Goal: Transaction & Acquisition: Purchase product/service

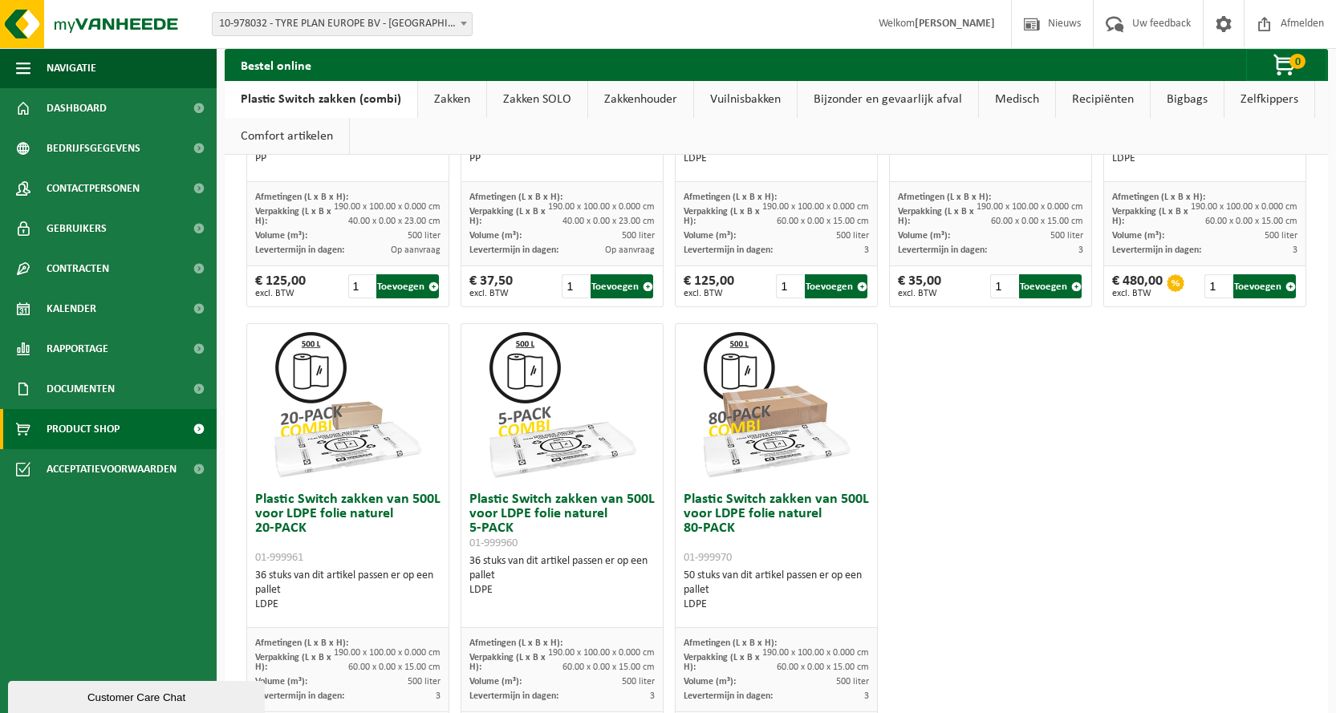
scroll to position [902, 0]
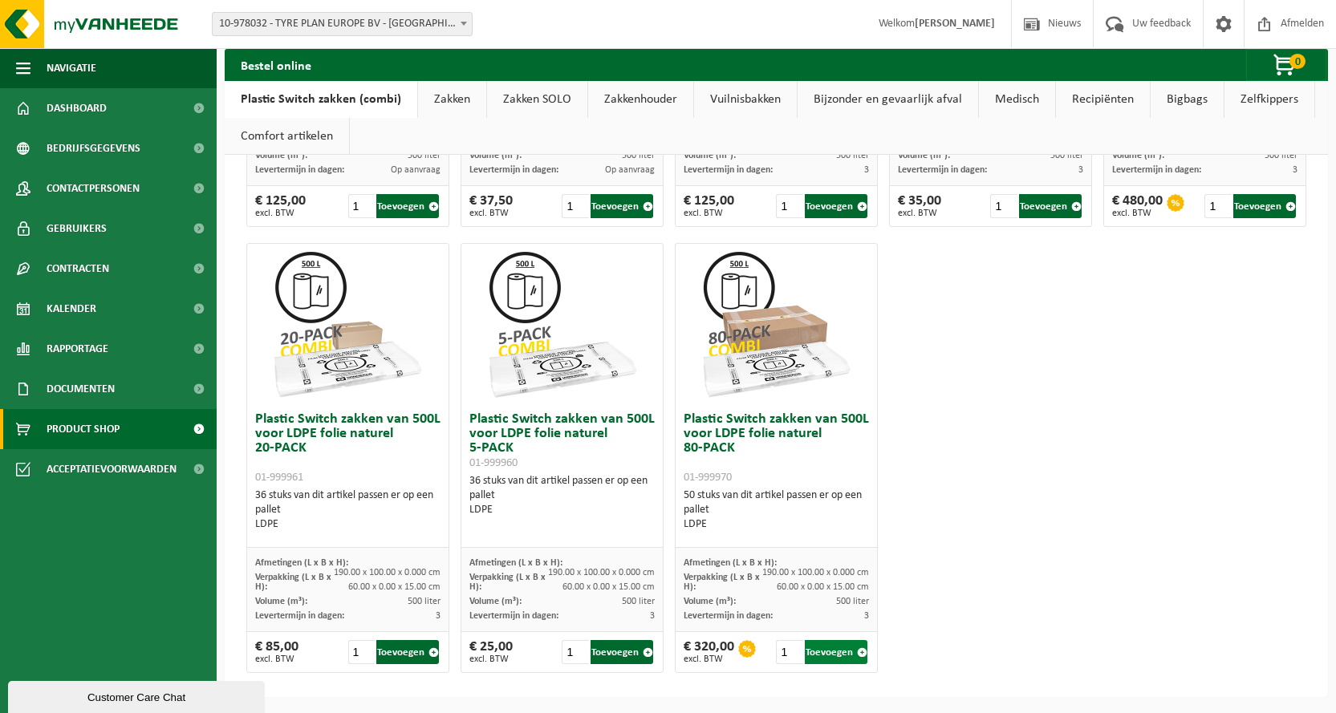
click at [848, 652] on button "Toevoegen" at bounding box center [836, 652] width 63 height 24
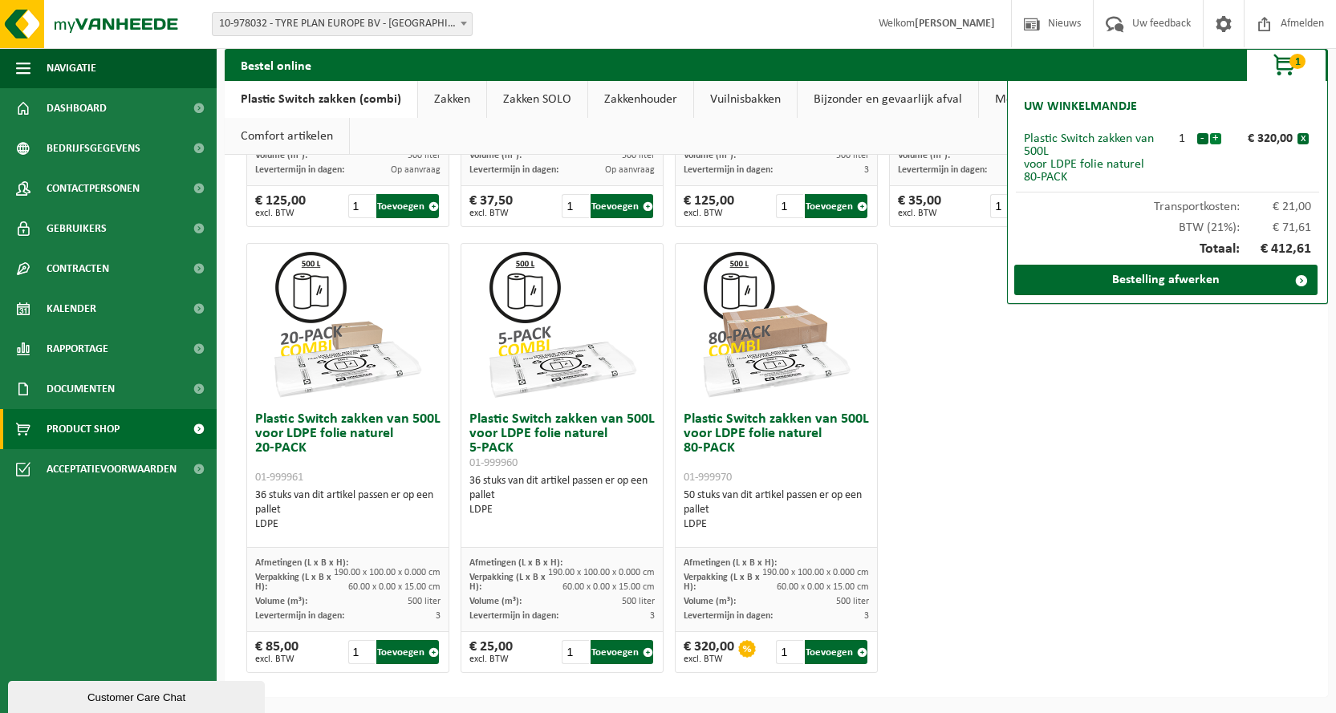
click at [1214, 139] on button "+" at bounding box center [1215, 138] width 11 height 11
click at [1092, 551] on div "Plastic Switch zakken van 300L voor harde kunststoffen 20-PACK 01-999950 60 stu…" at bounding box center [776, 12] width 1071 height 1339
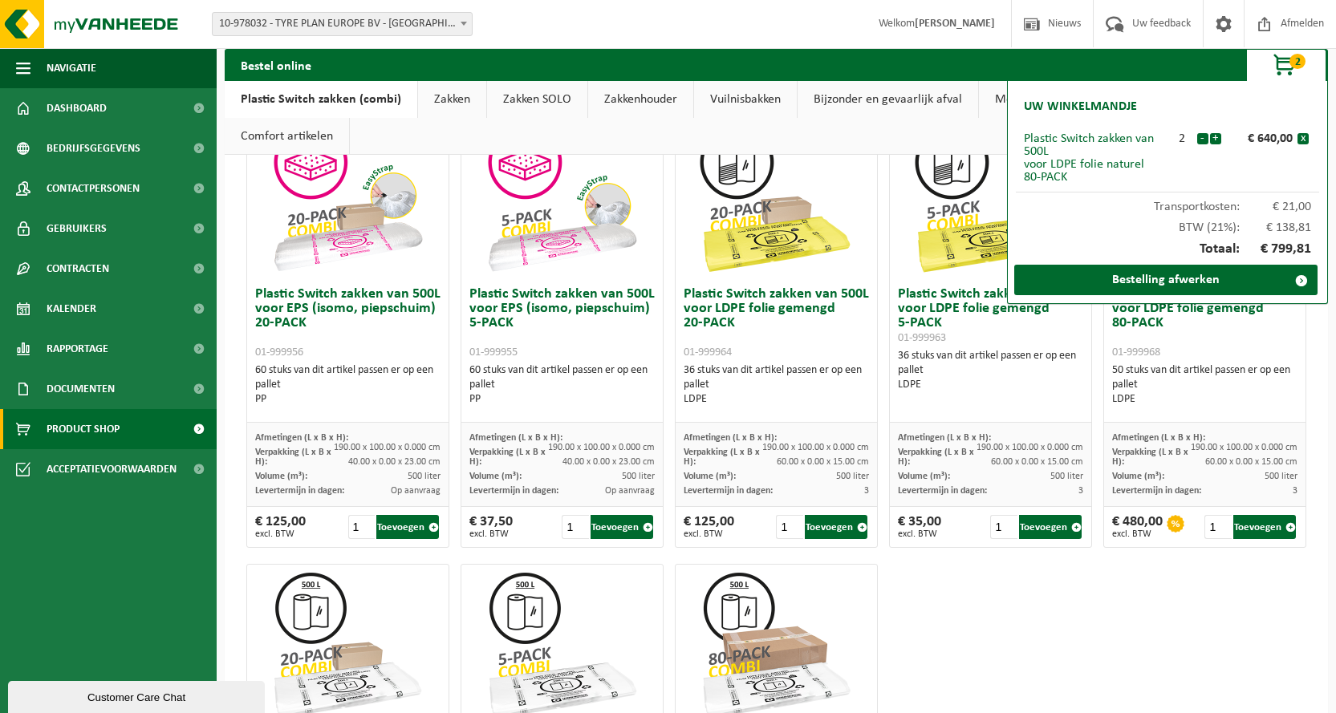
scroll to position [501, 0]
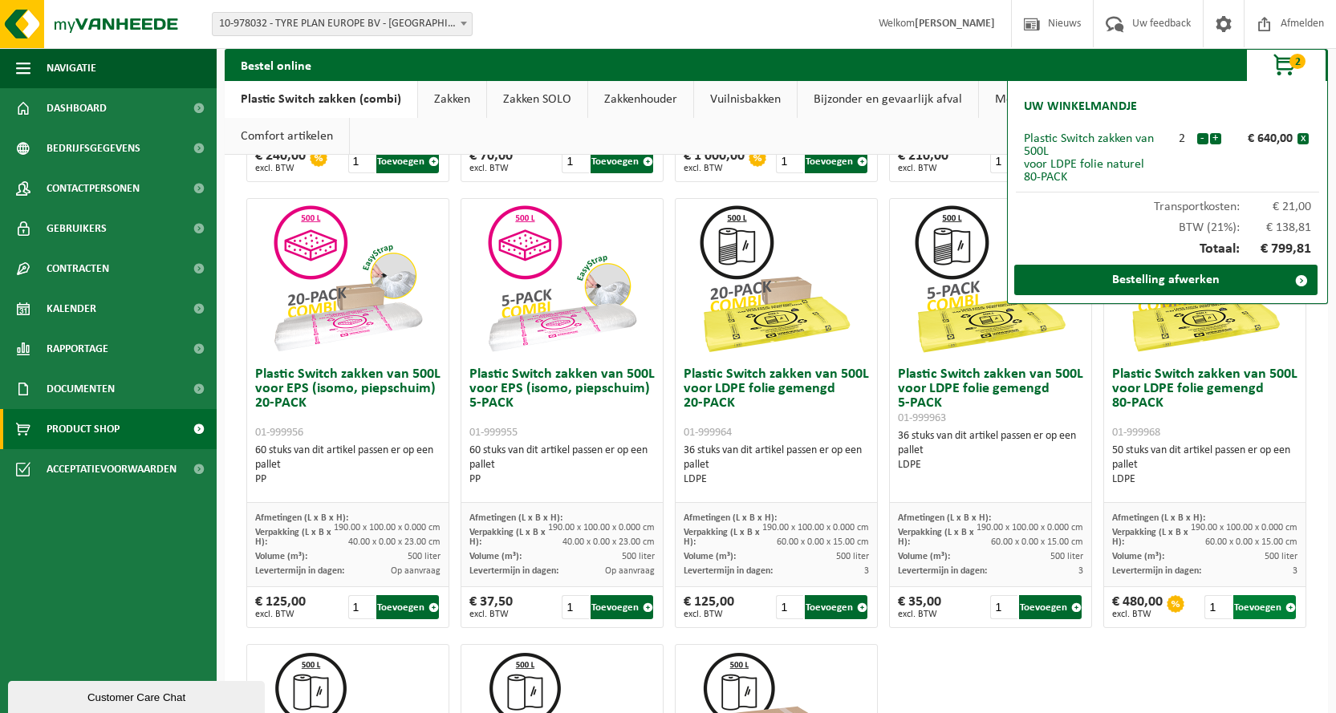
click at [1262, 607] on button "Toevoegen" at bounding box center [1265, 608] width 63 height 24
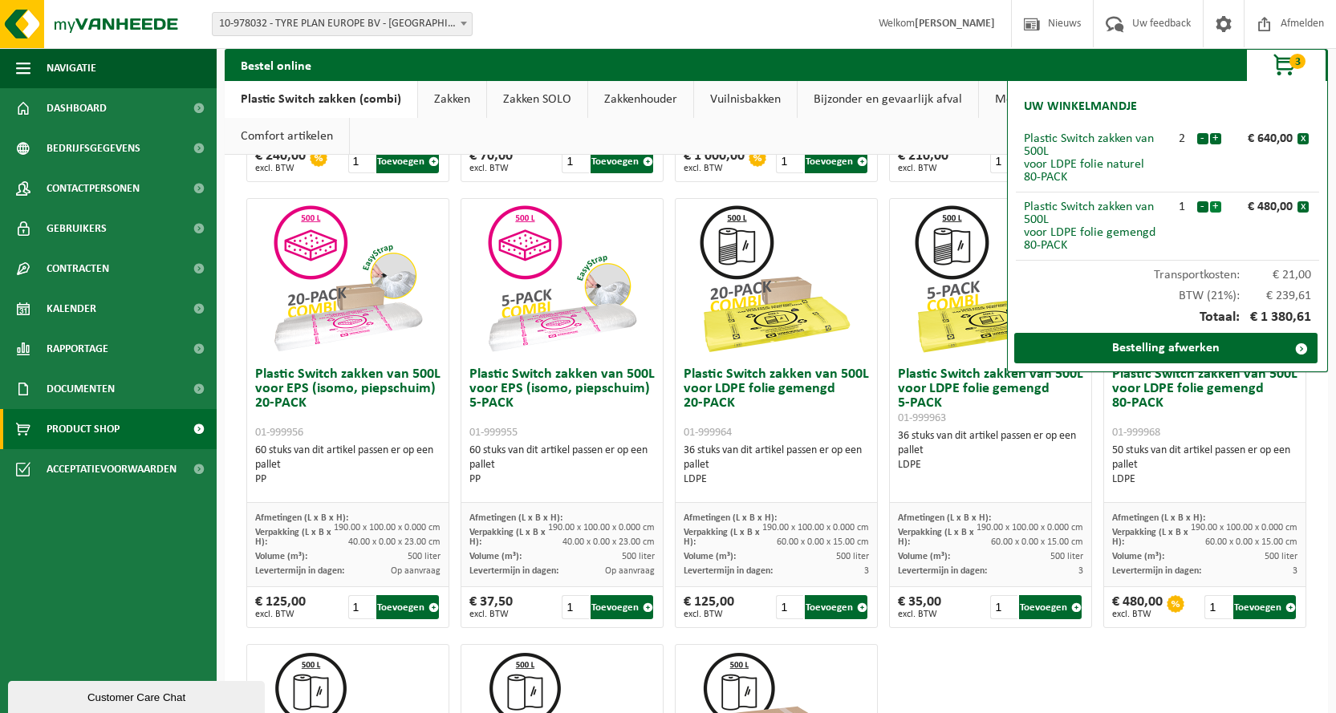
click at [1216, 207] on button "+" at bounding box center [1215, 206] width 11 height 11
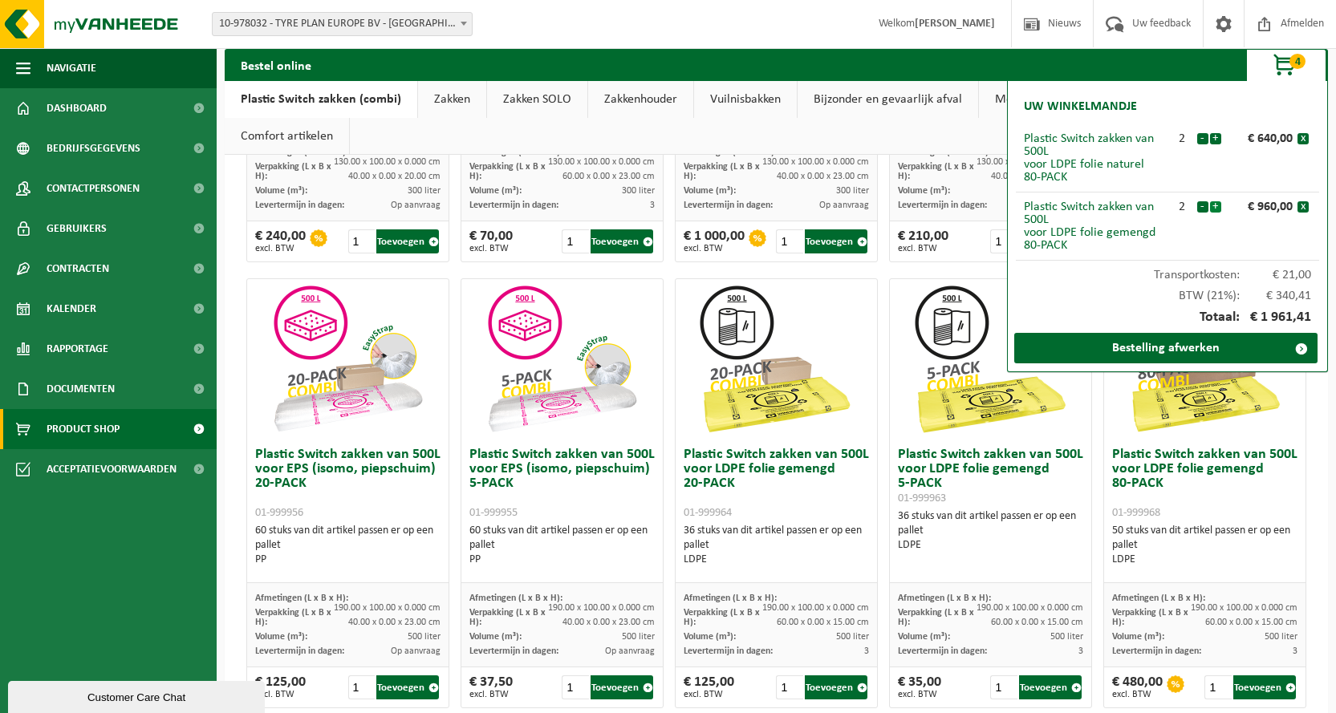
click at [1216, 207] on button "+" at bounding box center [1215, 206] width 11 height 11
click at [1201, 209] on button "-" at bounding box center [1202, 206] width 11 height 11
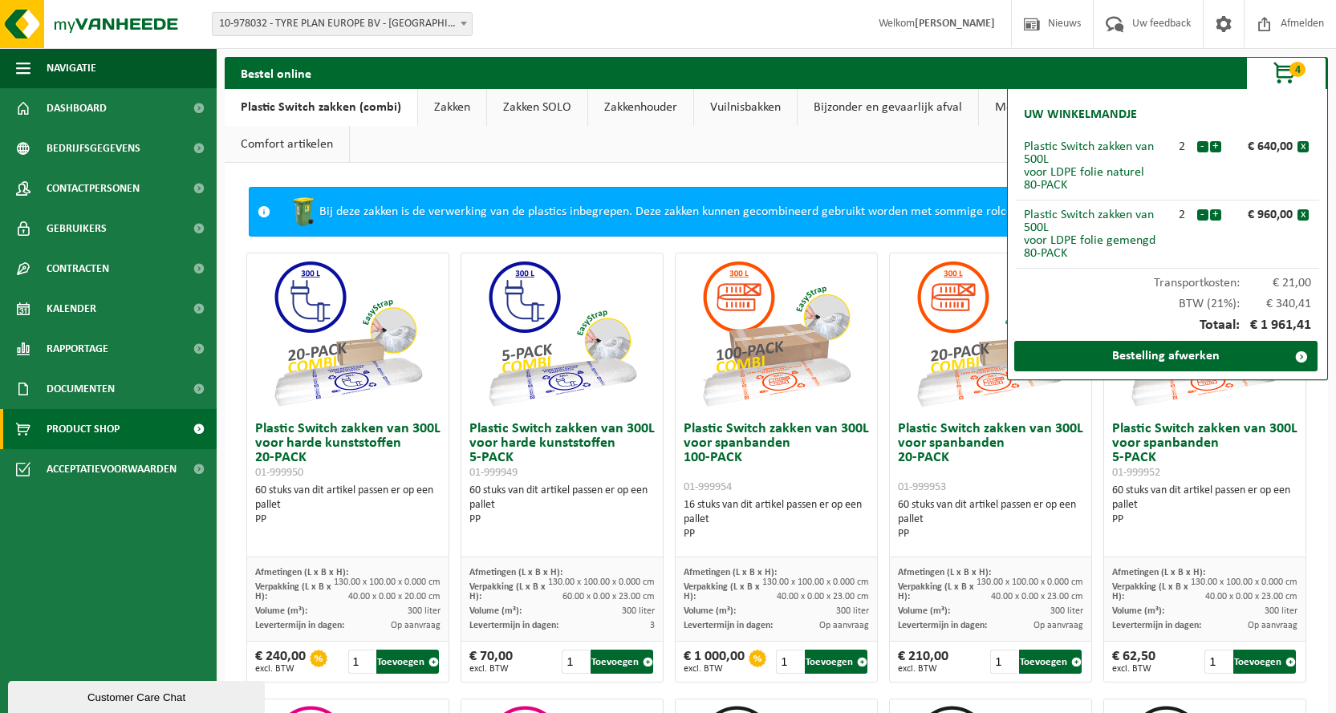
scroll to position [80, 0]
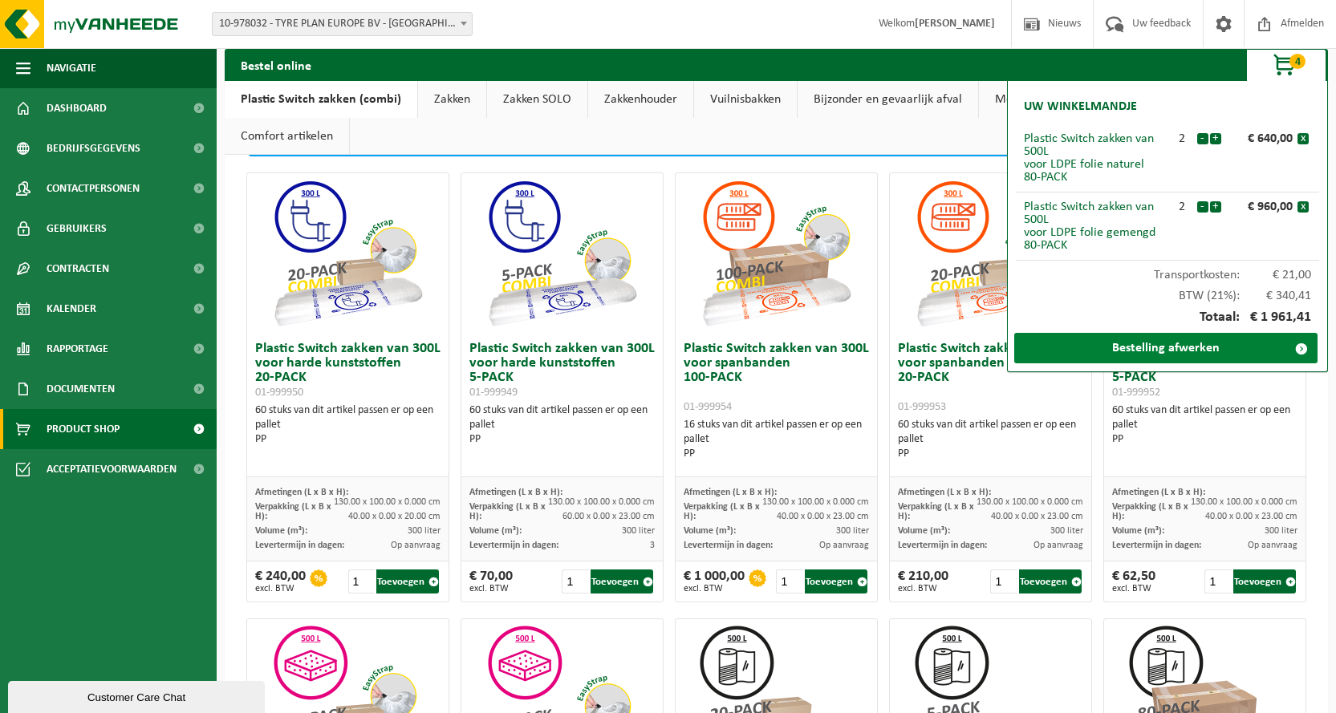
click at [1181, 350] on link "Bestelling afwerken" at bounding box center [1165, 348] width 303 height 30
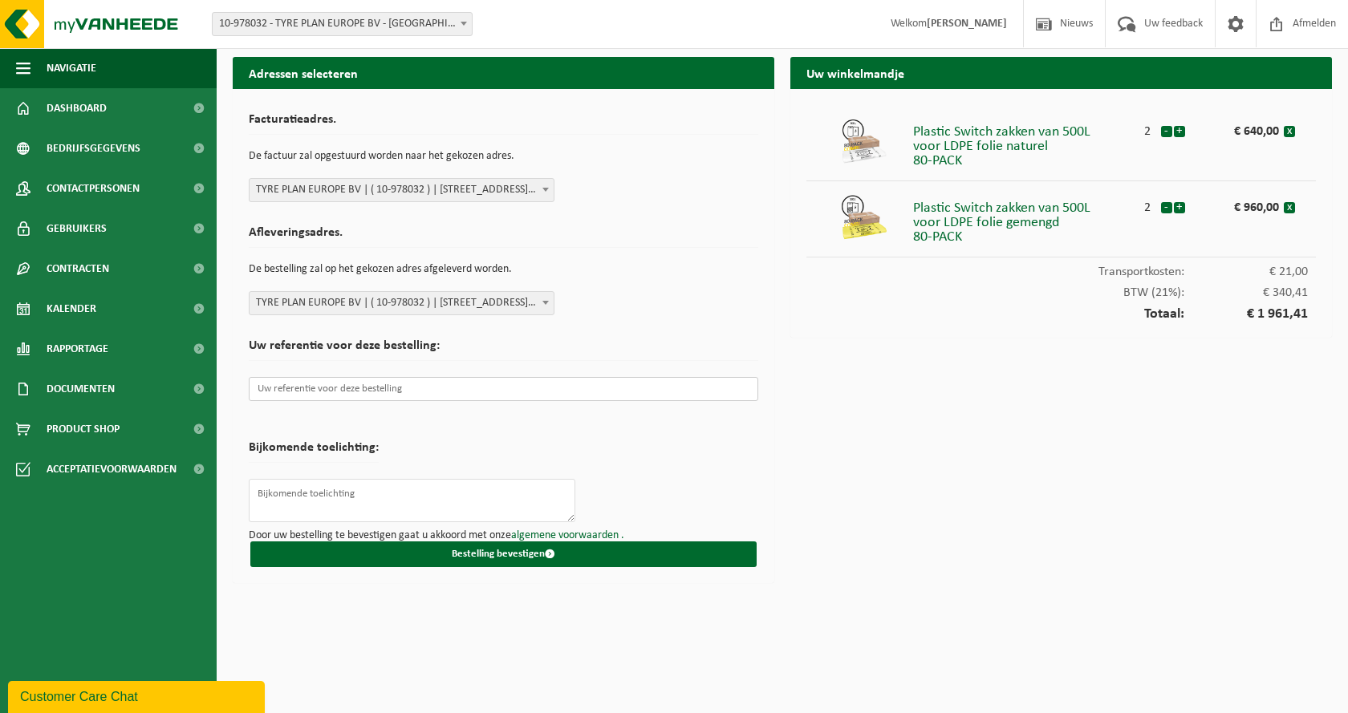
click at [276, 390] on input "text" at bounding box center [504, 389] width 510 height 24
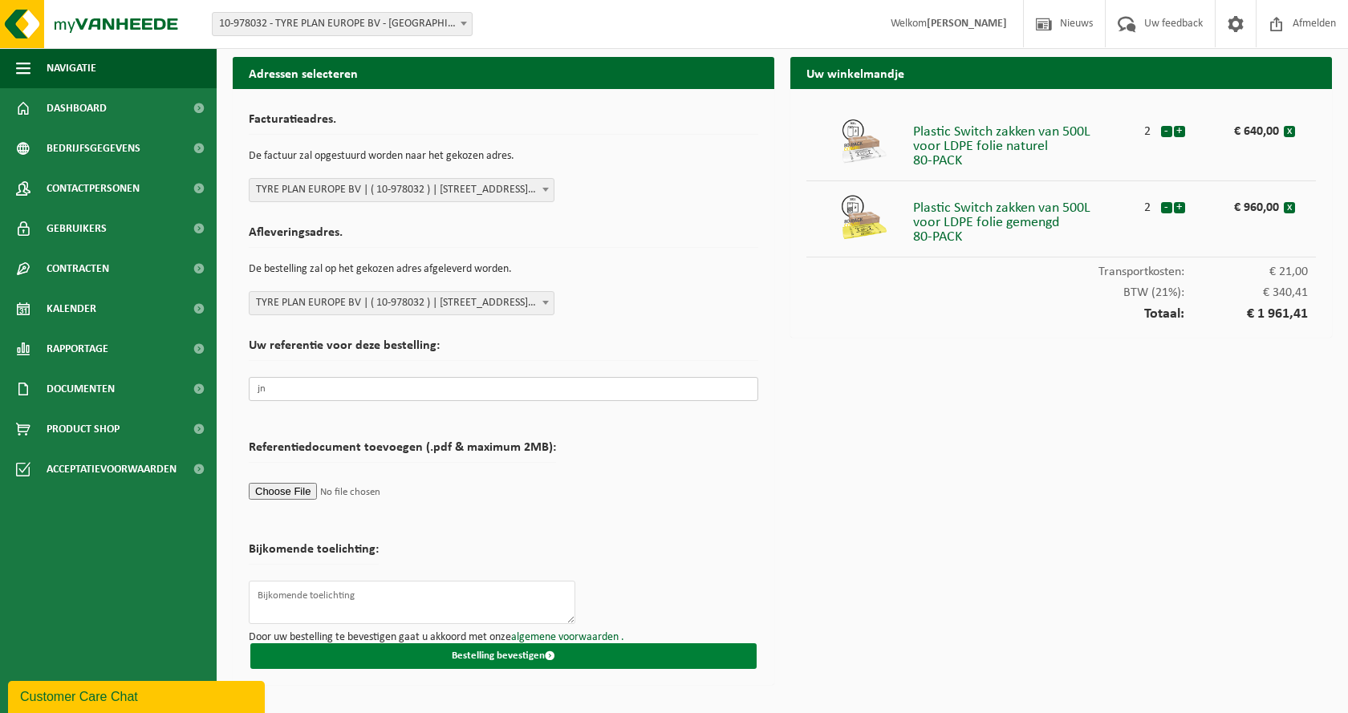
type input "jn"
click at [517, 657] on button "Bestelling bevestigen" at bounding box center [503, 657] width 506 height 26
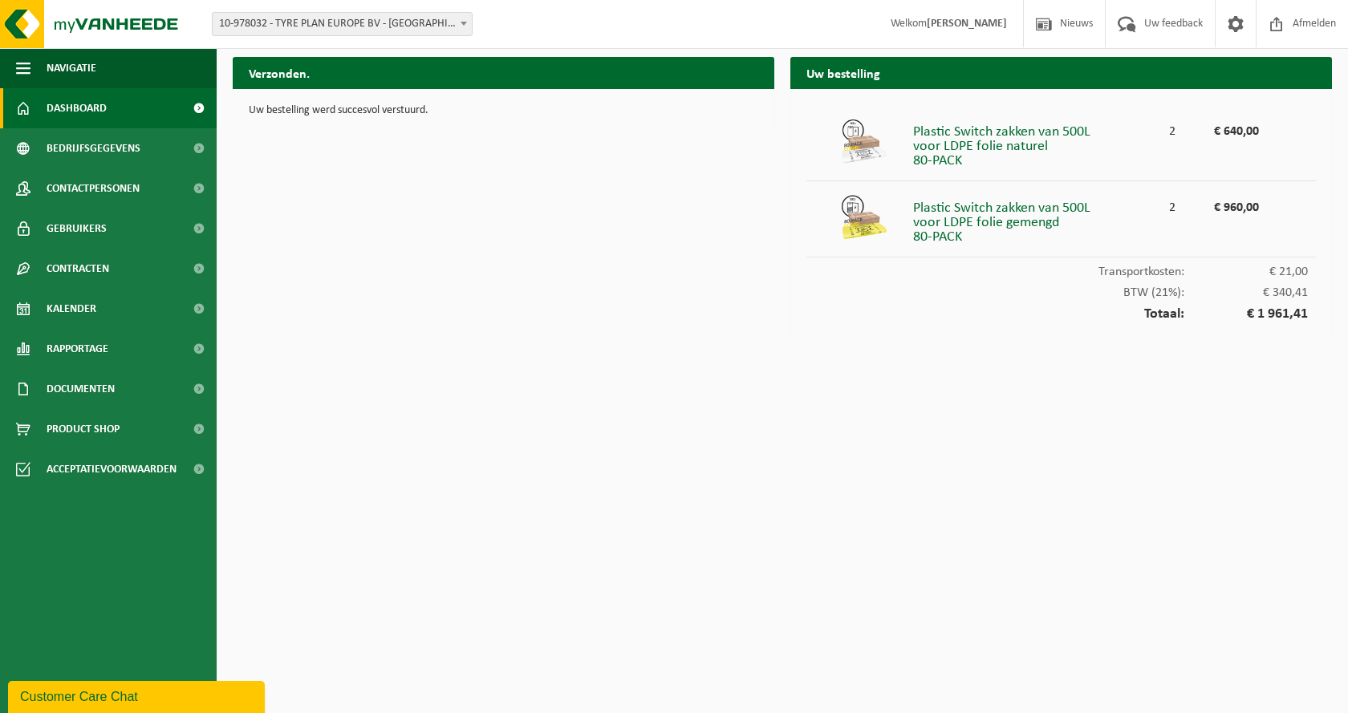
click at [86, 108] on span "Dashboard" at bounding box center [77, 108] width 60 height 40
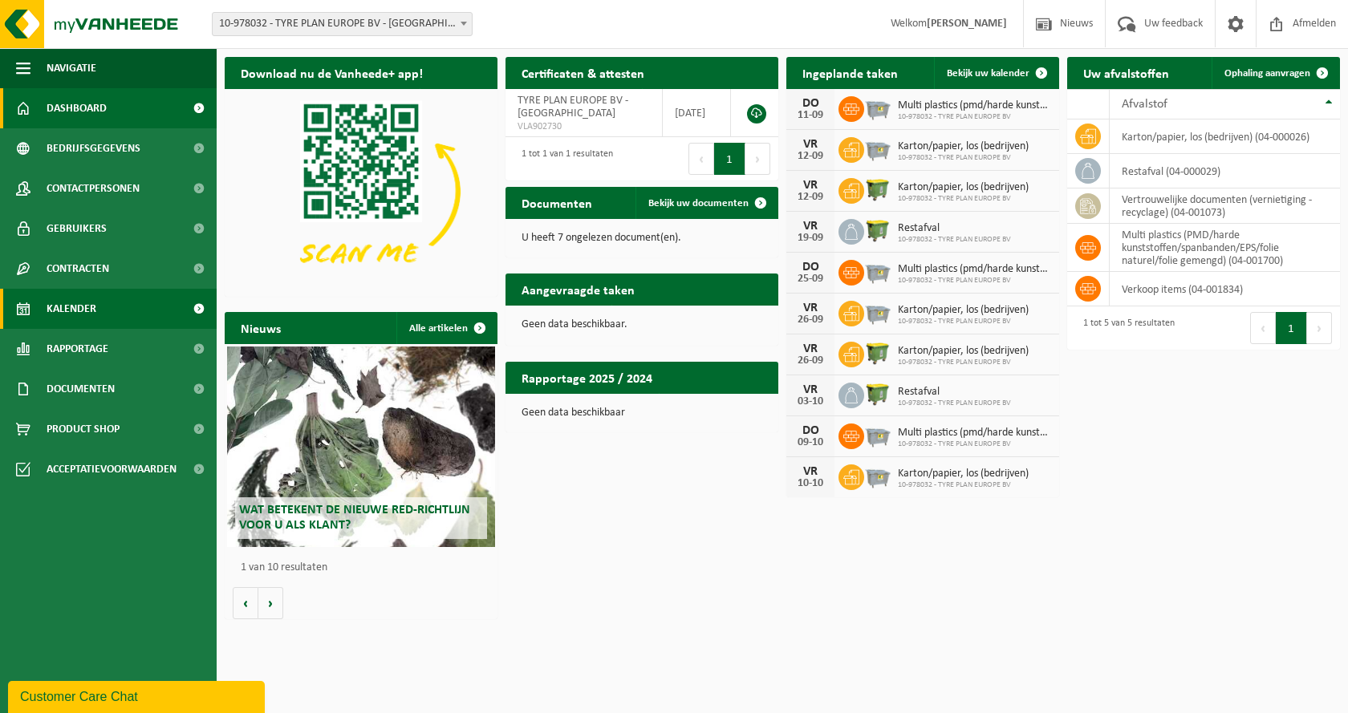
click at [67, 308] on span "Kalender" at bounding box center [72, 309] width 50 height 40
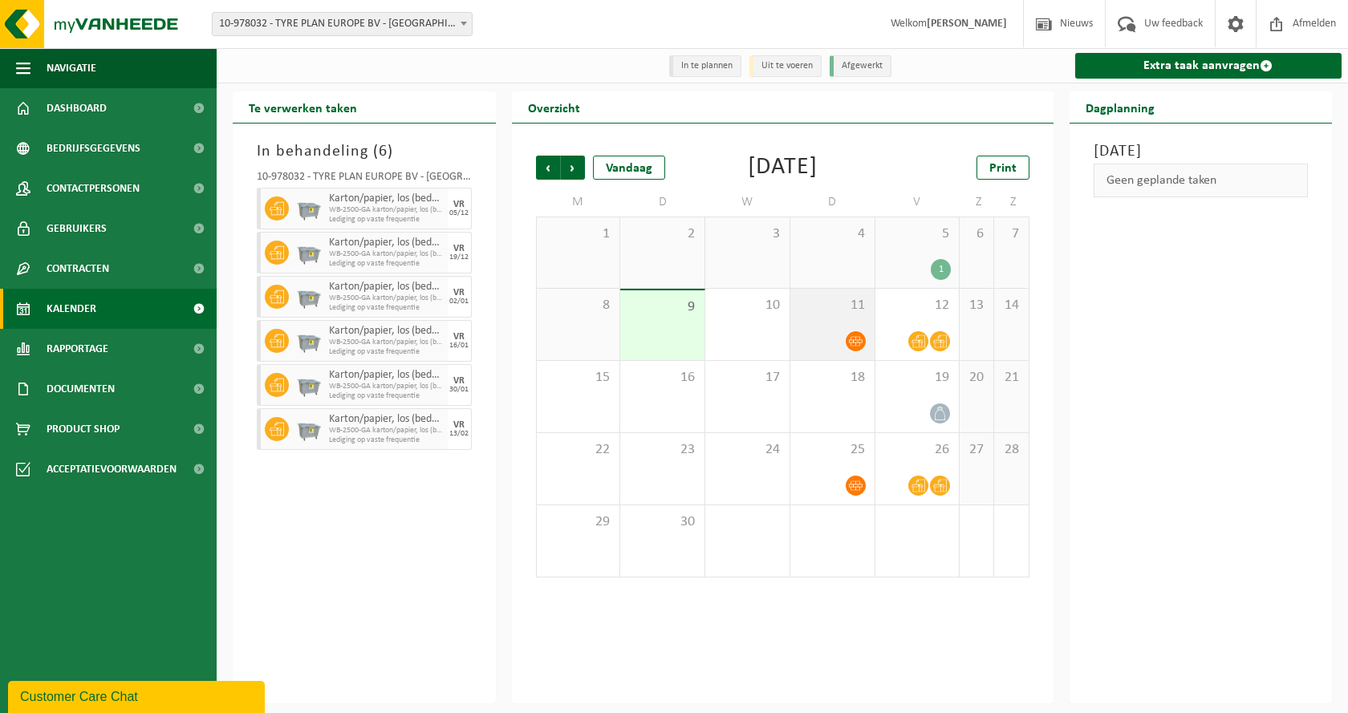
click at [852, 348] on icon at bounding box center [856, 342] width 14 height 14
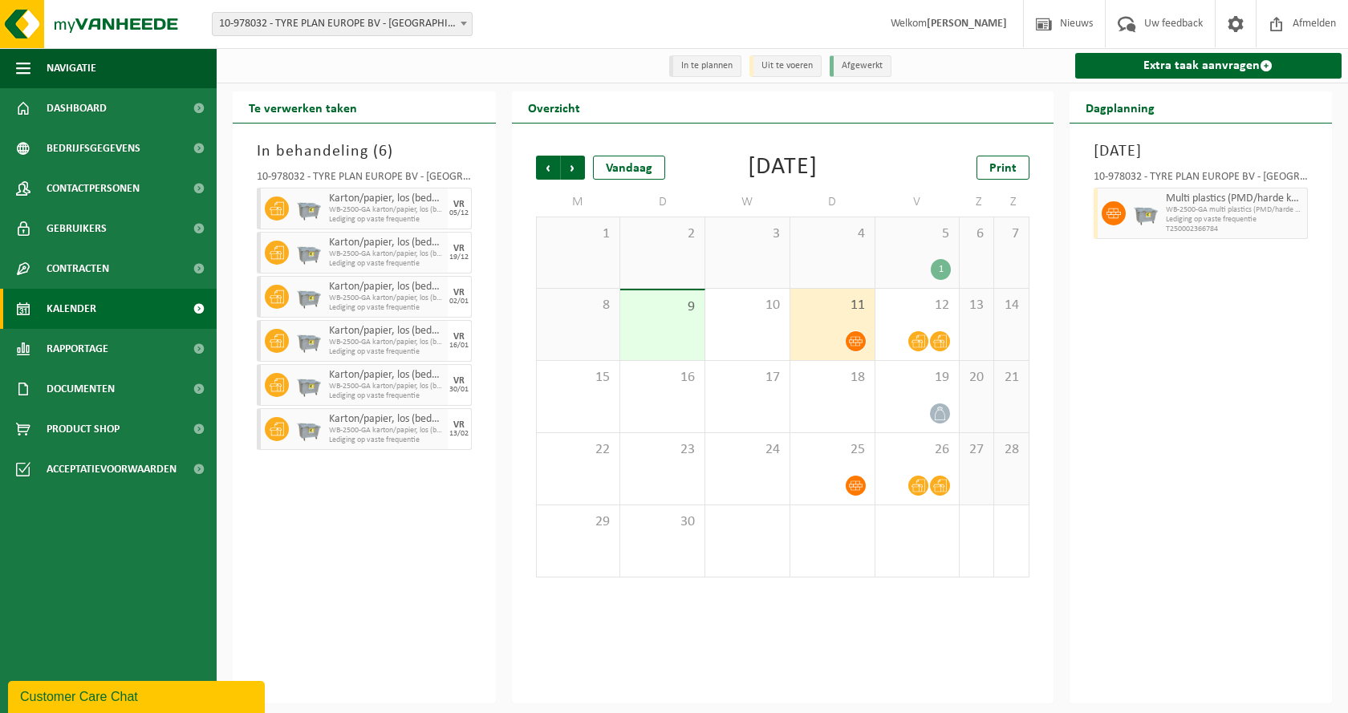
click at [939, 280] on div "1" at bounding box center [941, 269] width 20 height 21
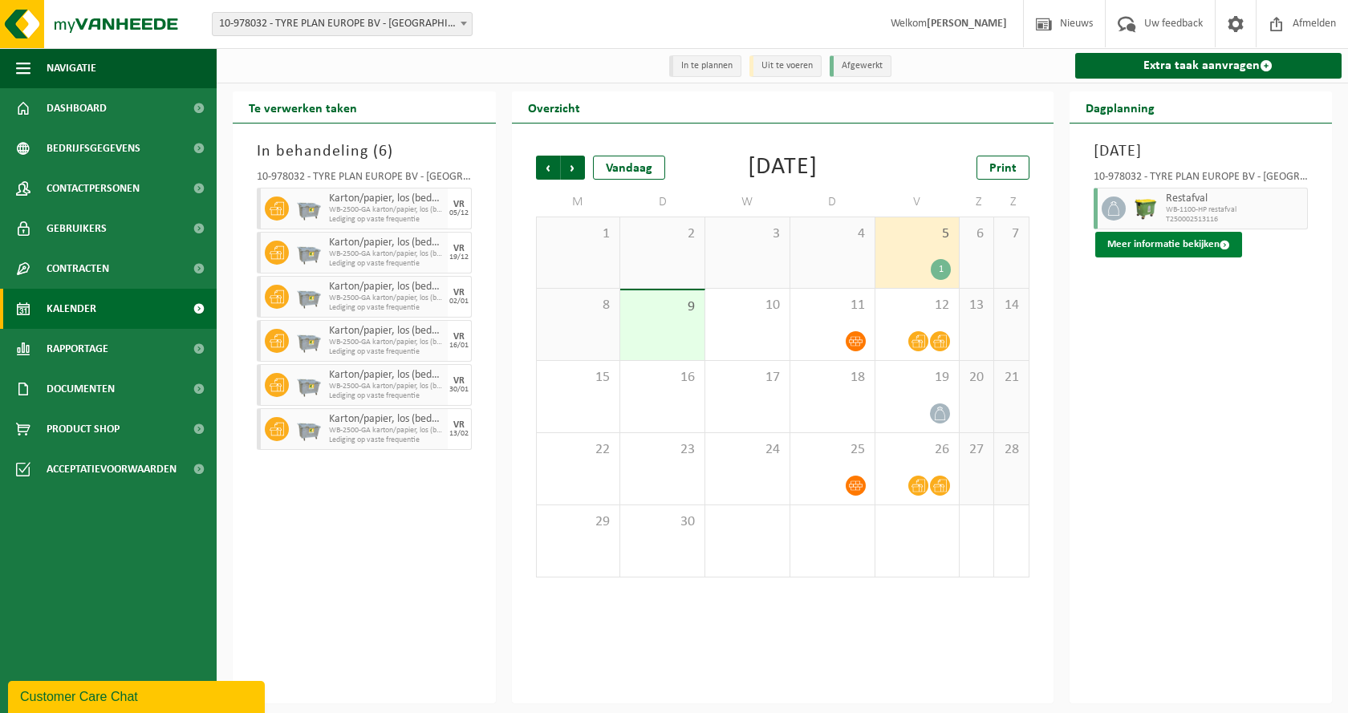
click at [1177, 246] on button "Meer informatie bekijken" at bounding box center [1169, 245] width 147 height 26
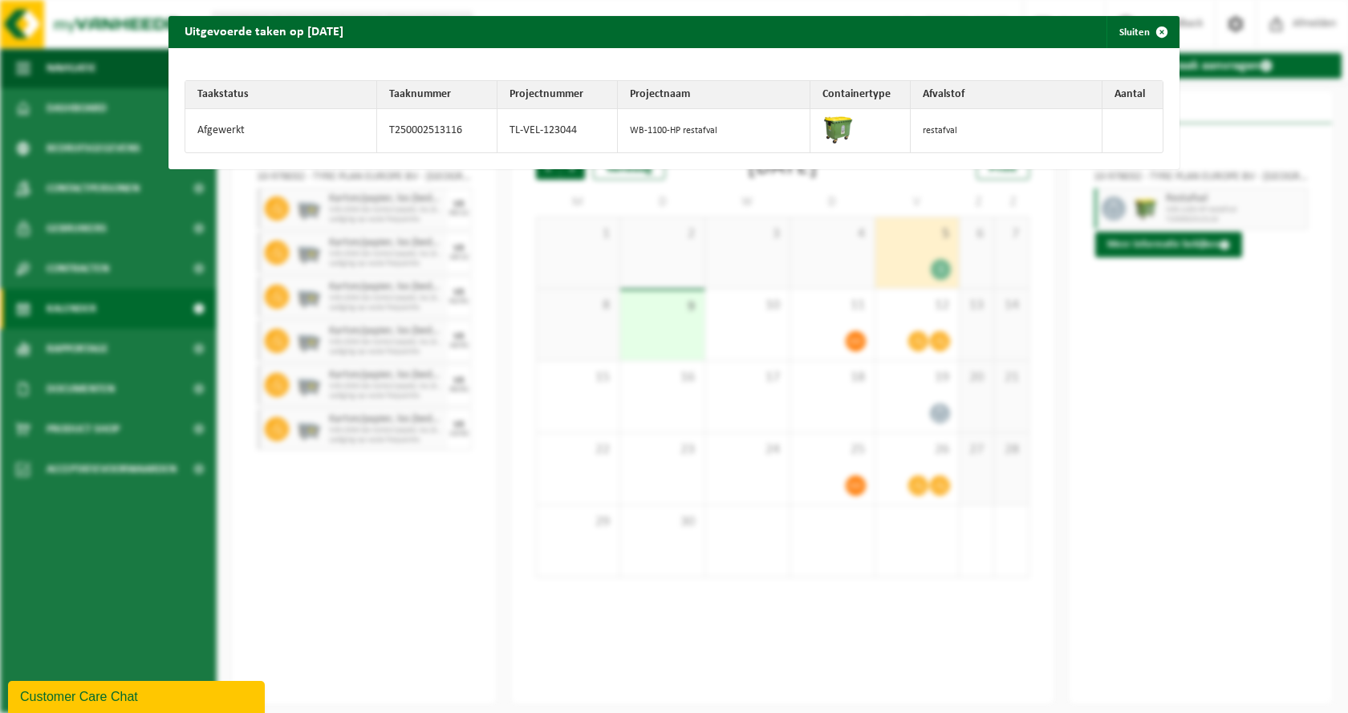
click at [1193, 442] on div "Uitgevoerde taken op [DATE] Sluiten Taakstatus Taaknummer Projectnummer Project…" at bounding box center [674, 356] width 1348 height 713
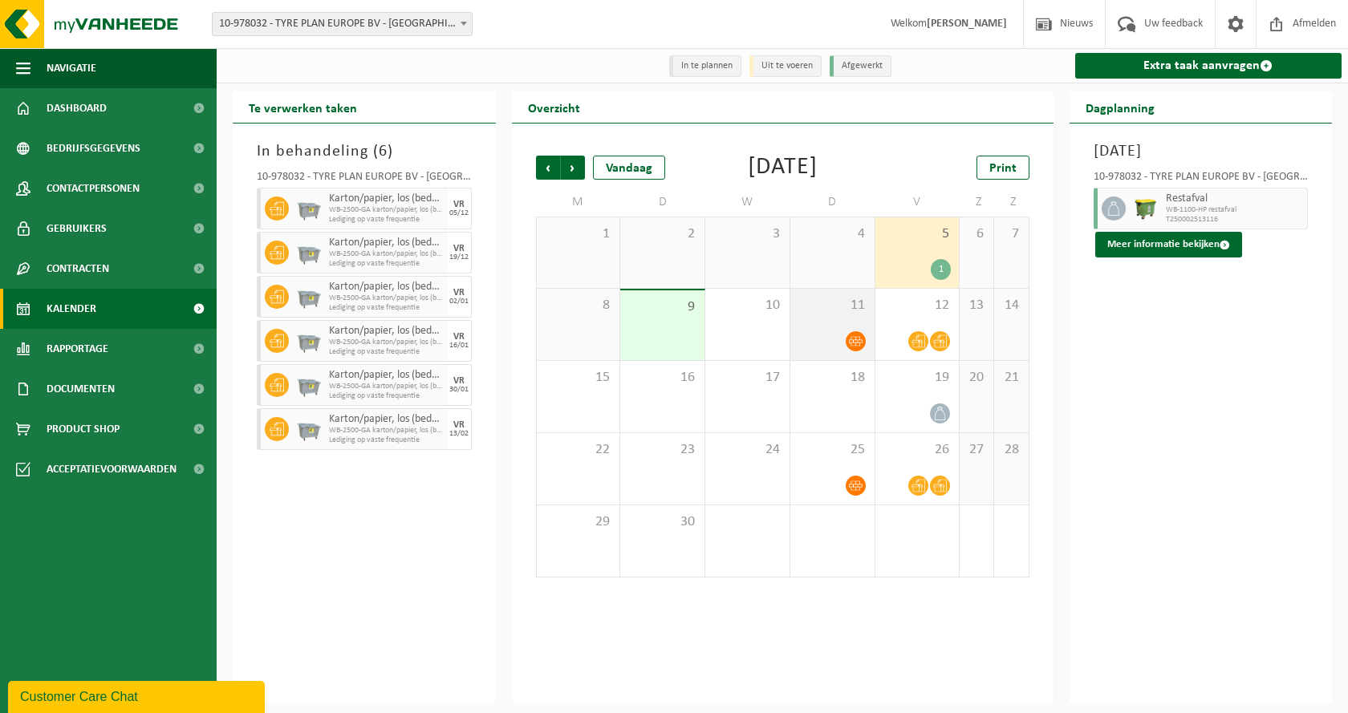
click at [863, 352] on span at bounding box center [856, 341] width 20 height 20
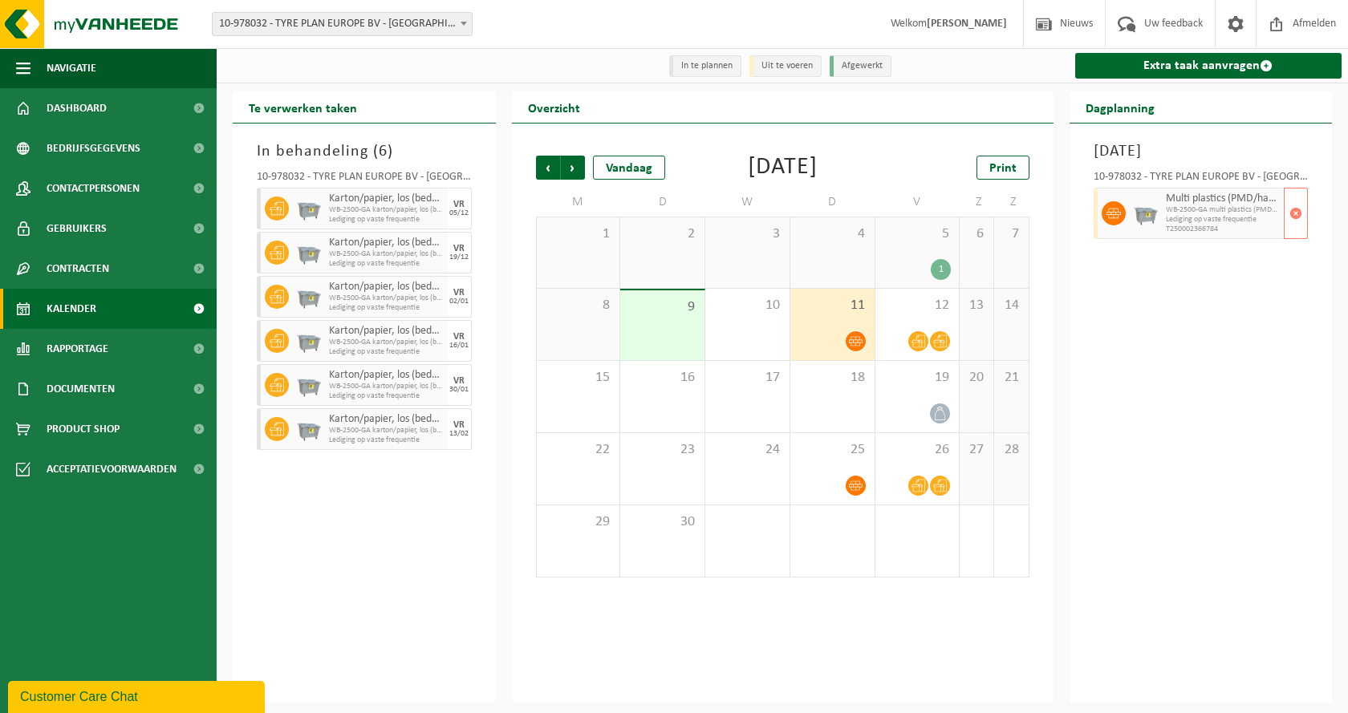
click at [1211, 215] on span "WB-2500-GA multi plastics (PMD/harde kunststof/spanbanden/EP" at bounding box center [1223, 210] width 115 height 10
click at [920, 280] on div "1" at bounding box center [918, 269] width 68 height 21
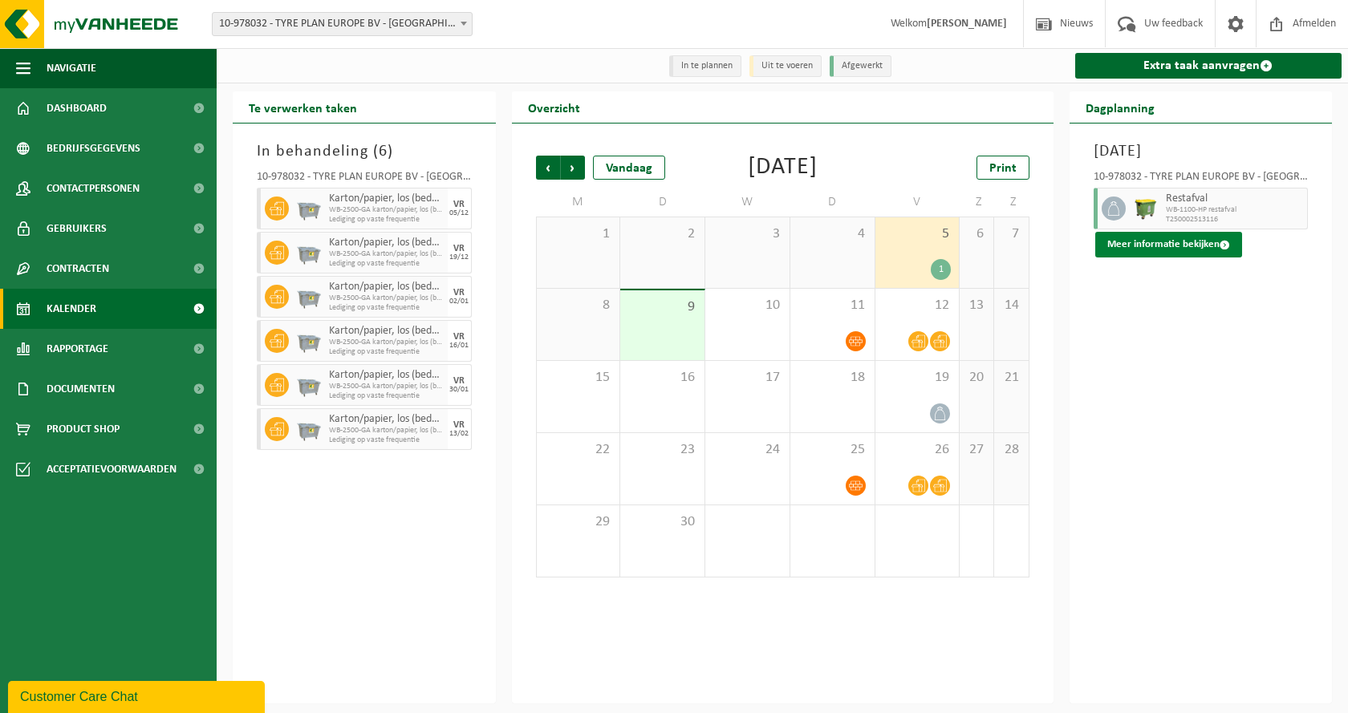
click at [1191, 244] on button "Meer informatie bekijken" at bounding box center [1169, 245] width 147 height 26
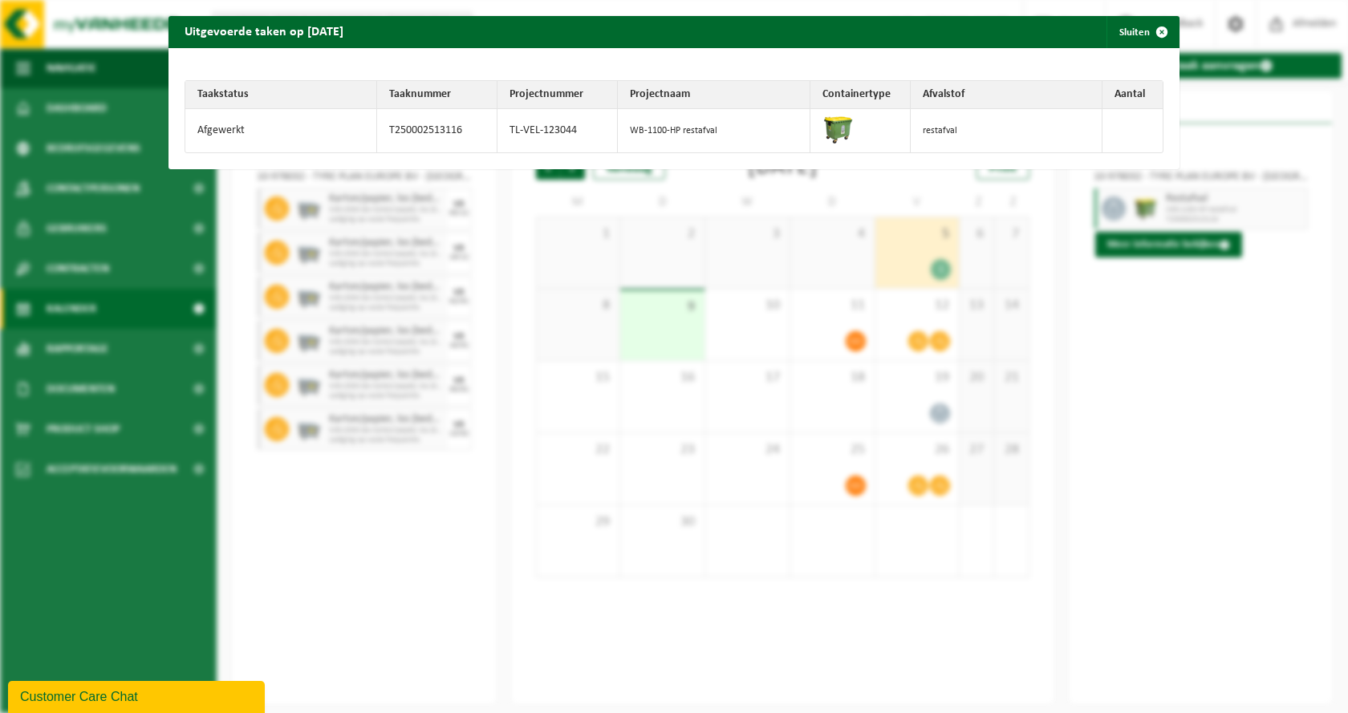
click at [1171, 432] on div "Uitgevoerde taken op [DATE] Sluiten Taakstatus Taaknummer Projectnummer Project…" at bounding box center [674, 356] width 1348 height 713
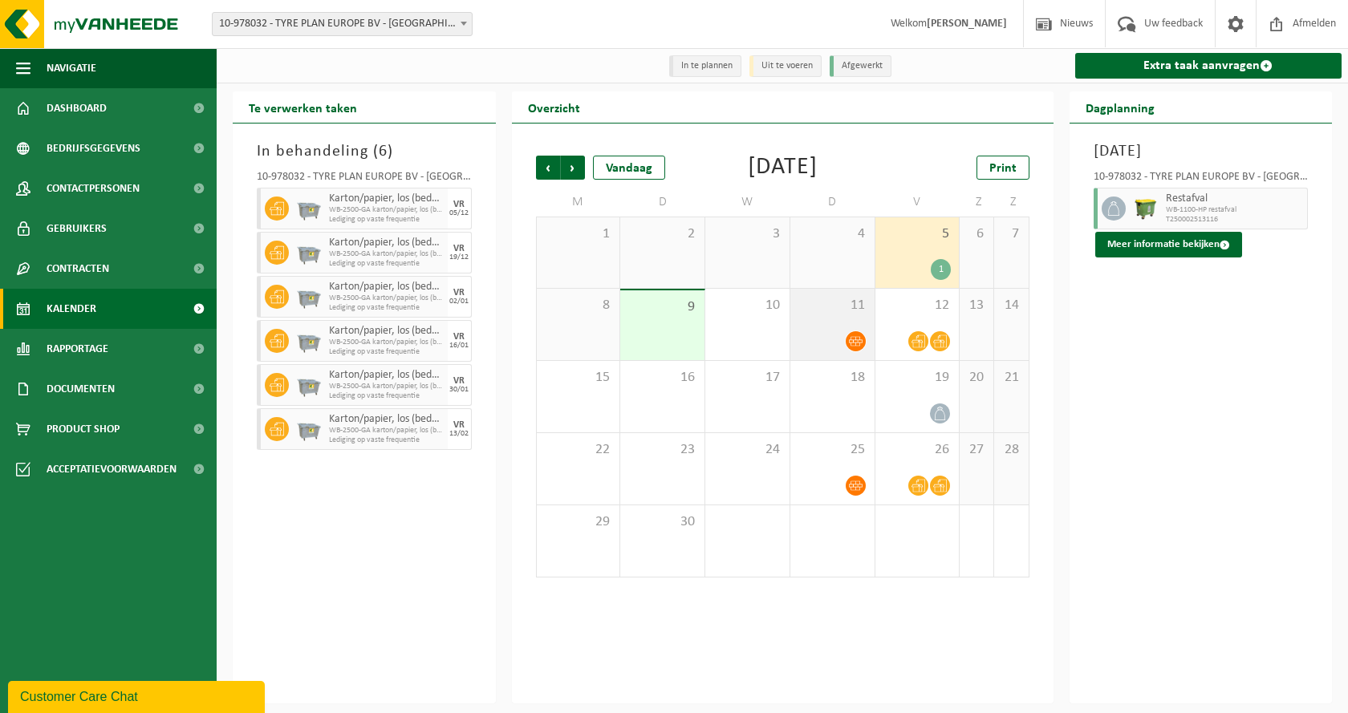
click at [852, 348] on icon at bounding box center [856, 342] width 14 height 14
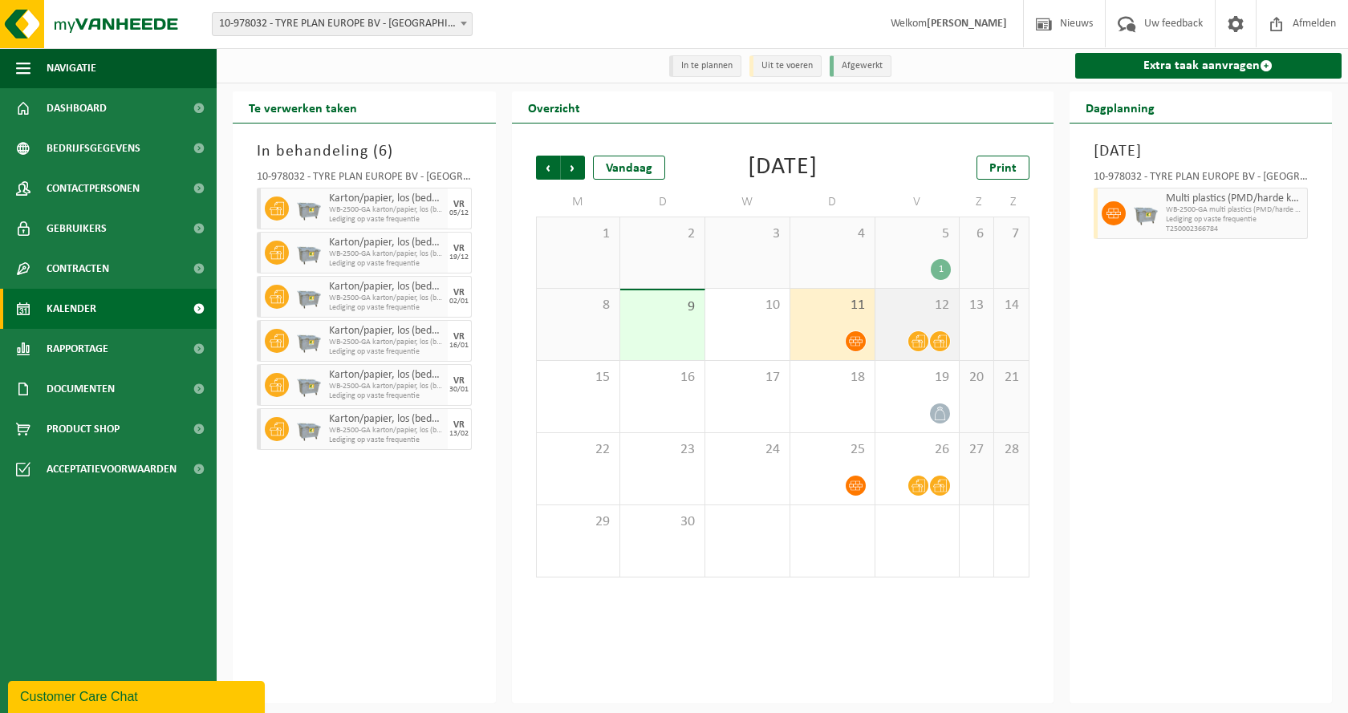
click at [936, 348] on icon at bounding box center [940, 342] width 14 height 14
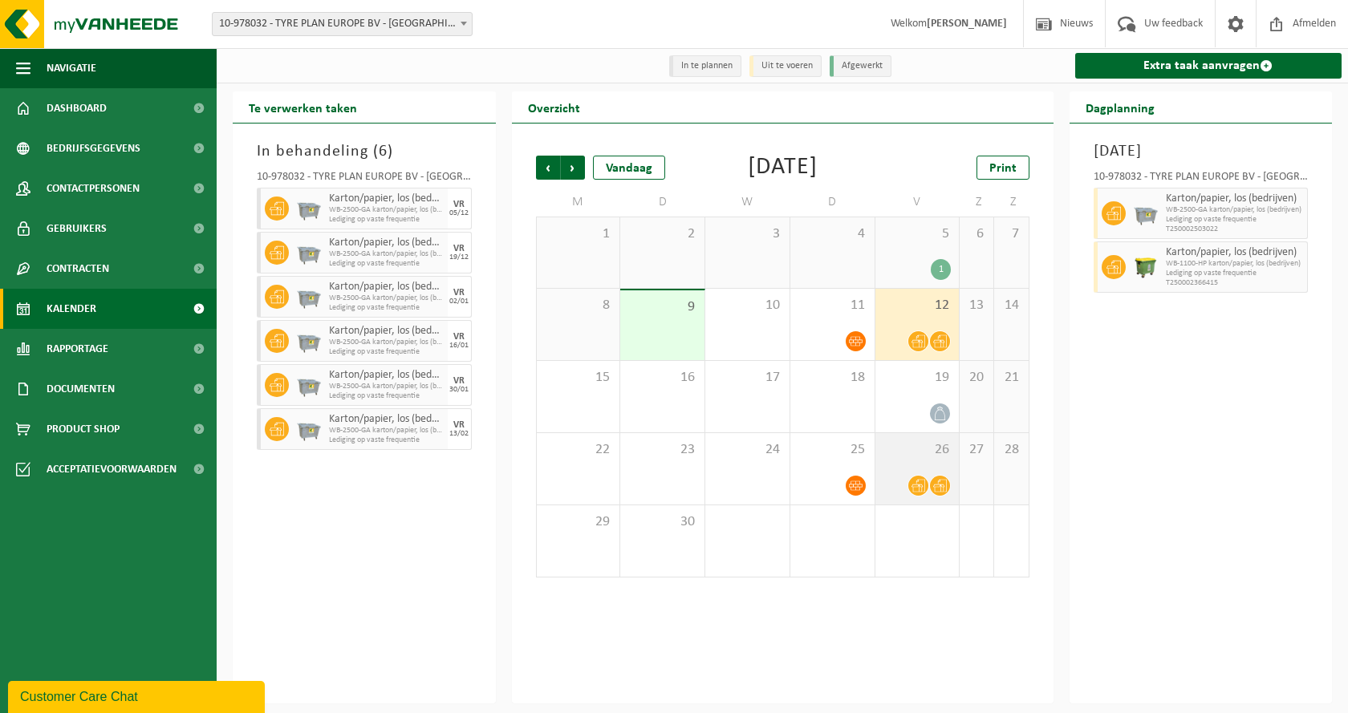
click at [937, 493] on icon at bounding box center [940, 486] width 14 height 14
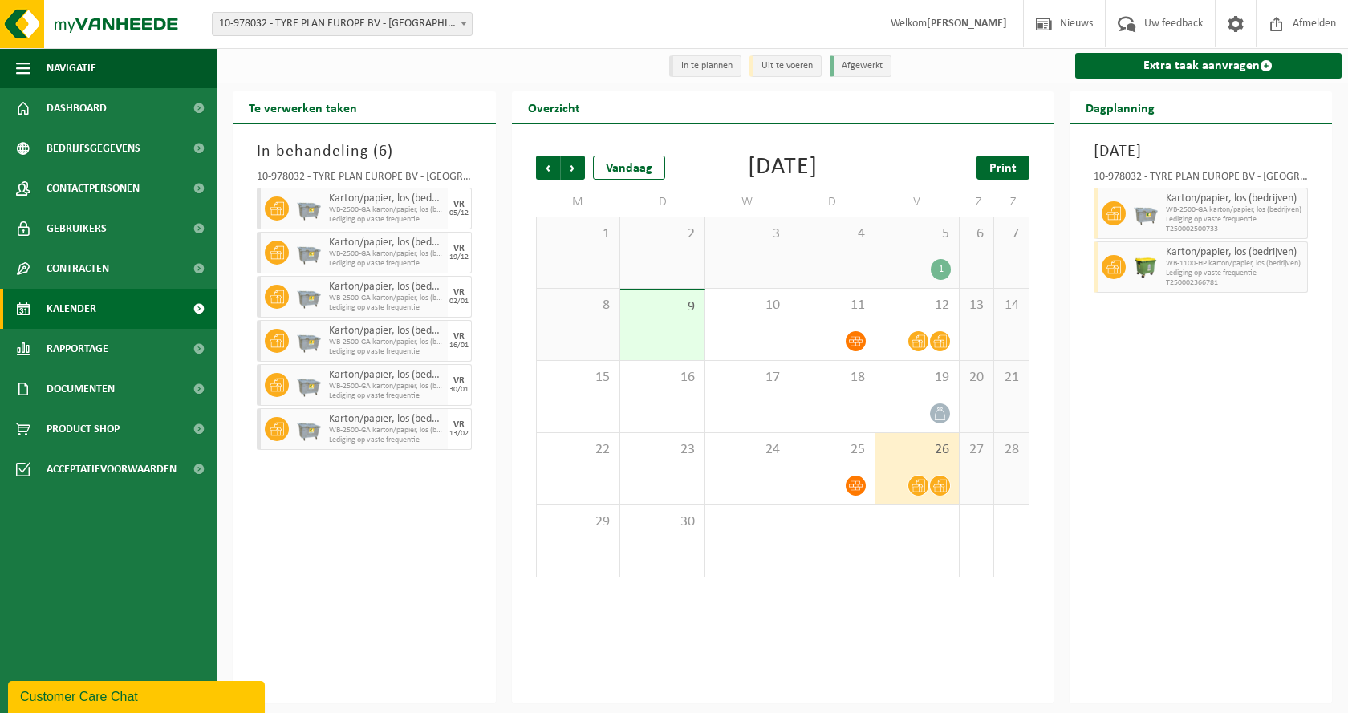
click at [1011, 172] on span "Print" at bounding box center [1003, 168] width 27 height 13
